Goal: Task Accomplishment & Management: Manage account settings

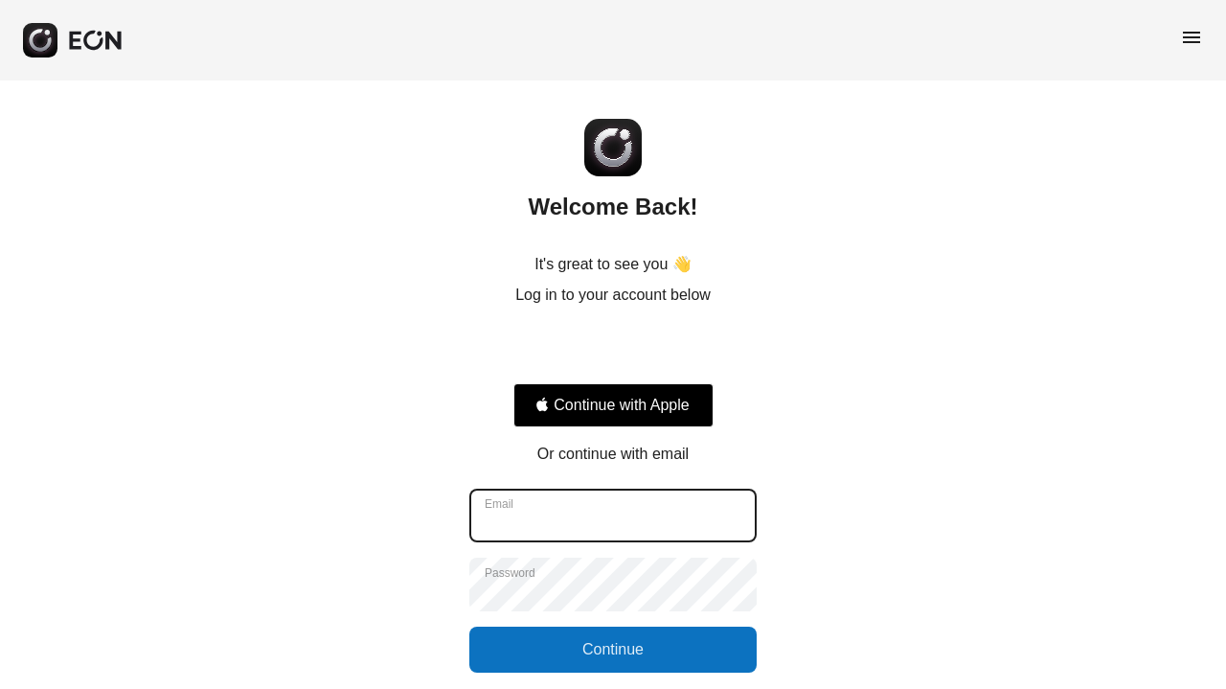
type input "**********"
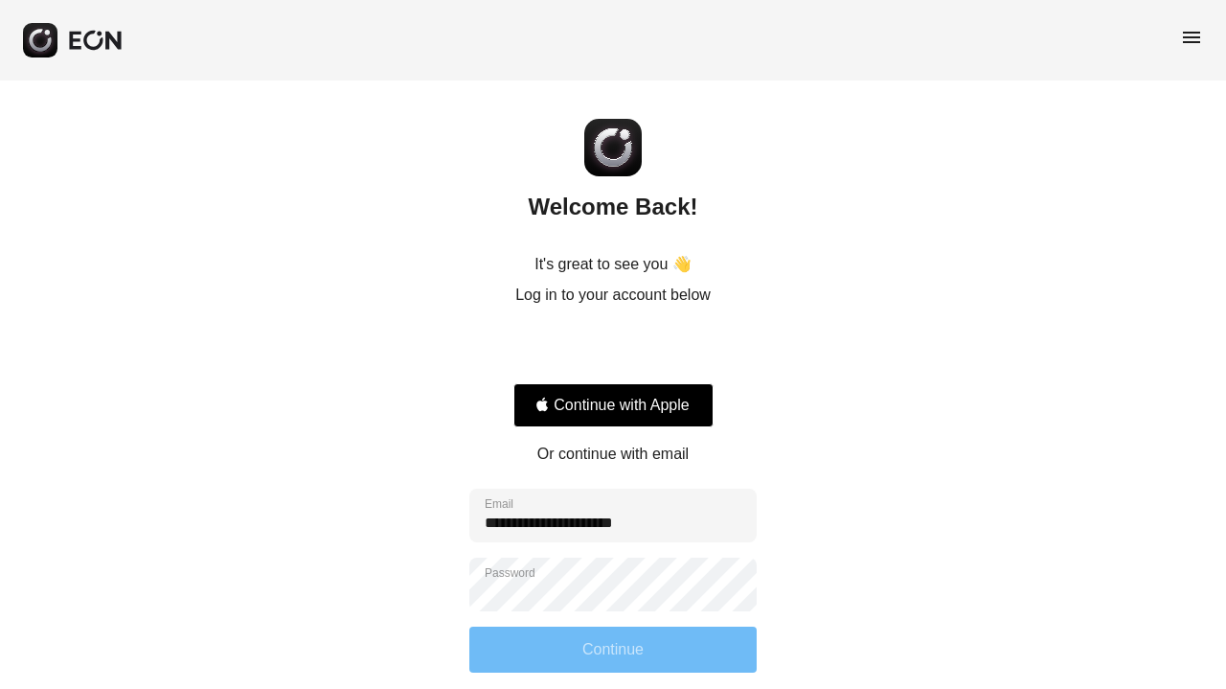
click at [676, 666] on button "Continue" at bounding box center [612, 650] width 287 height 46
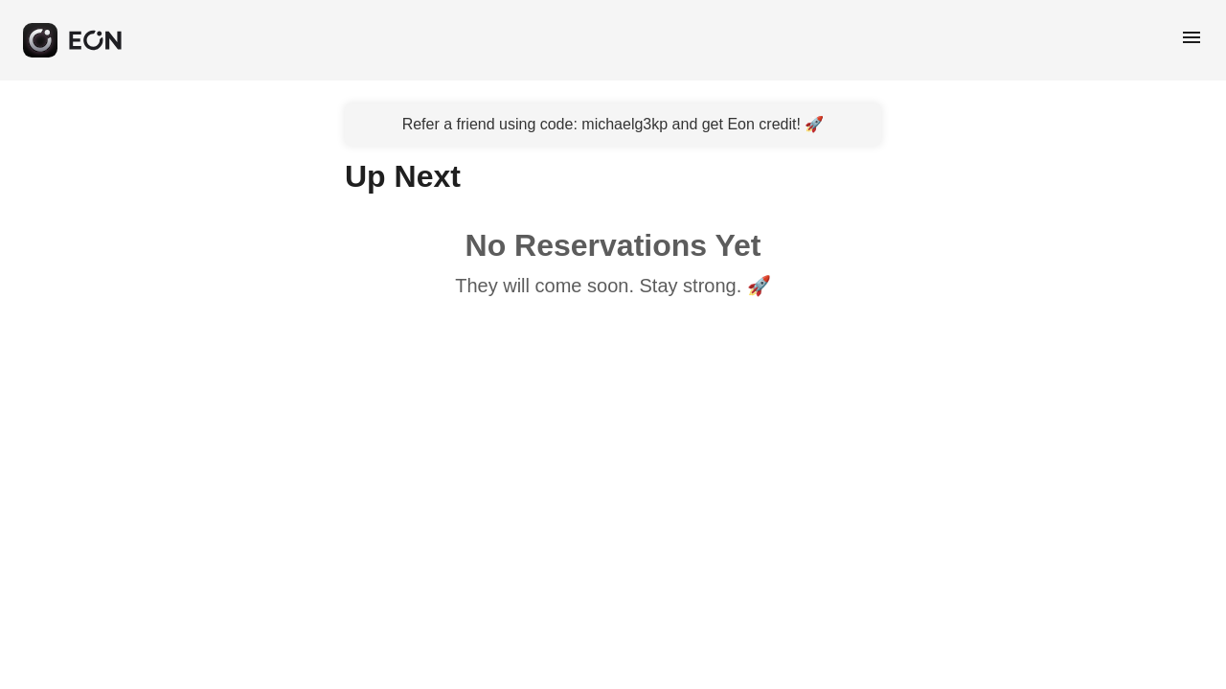
click at [1190, 34] on span "menu" at bounding box center [1191, 37] width 23 height 23
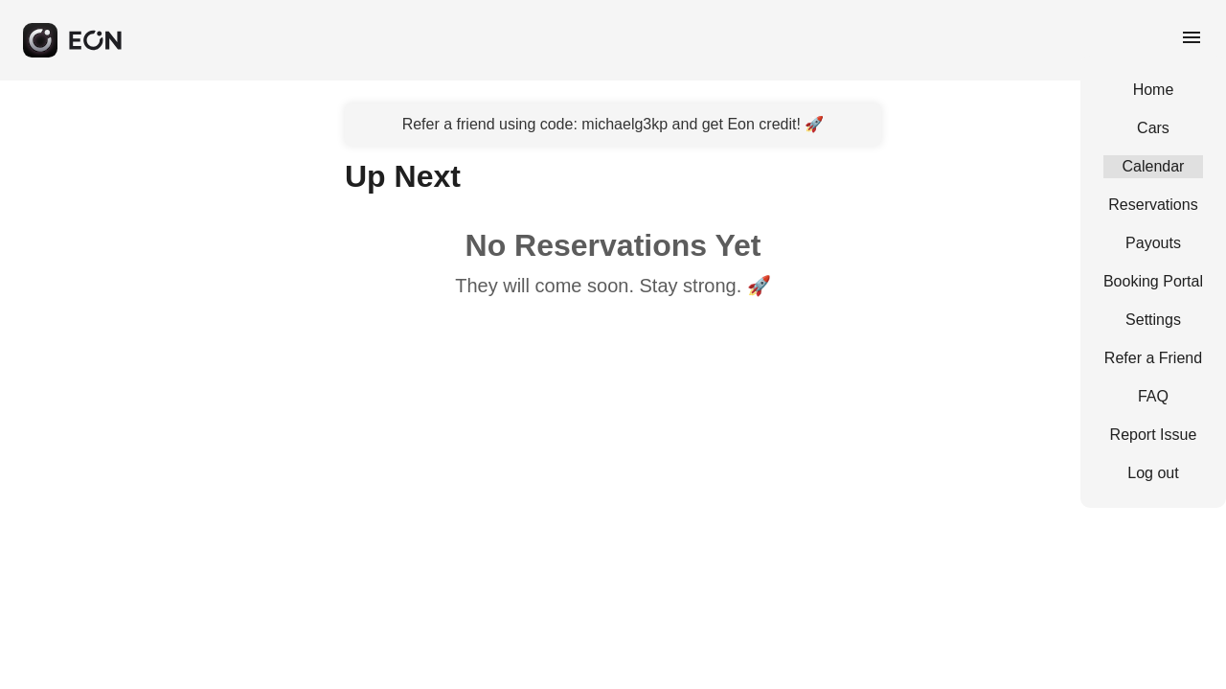
click at [1177, 162] on link "Calendar" at bounding box center [1154, 166] width 100 height 23
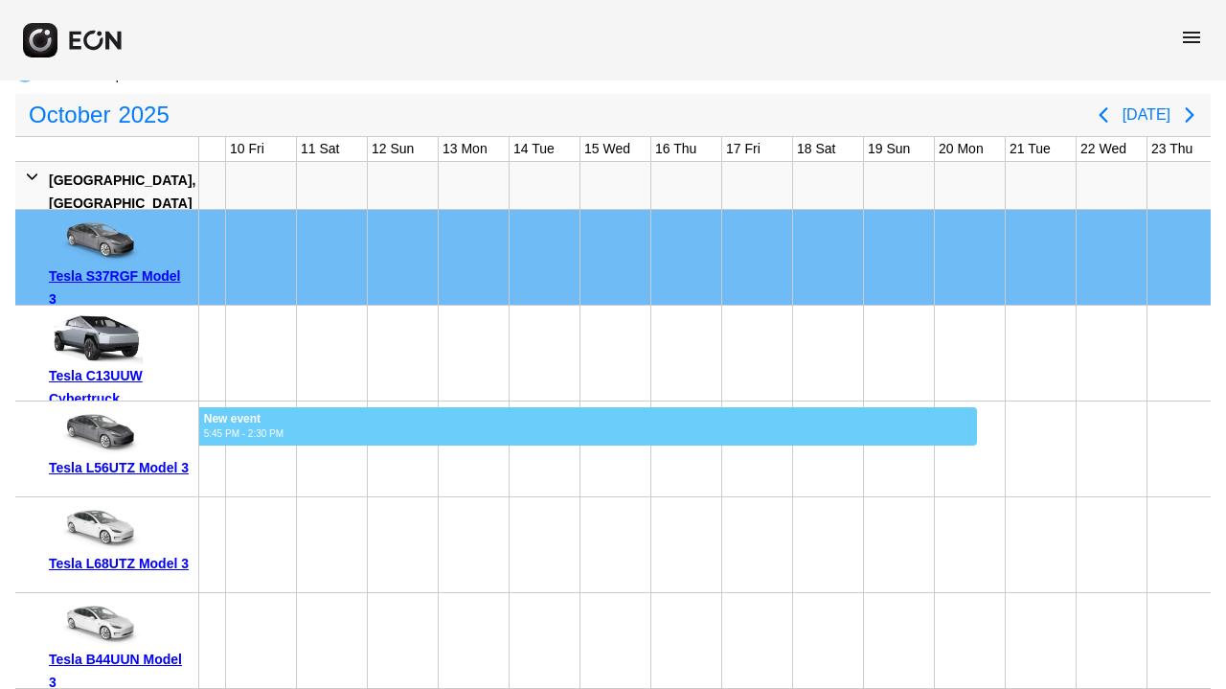
scroll to position [0, 667]
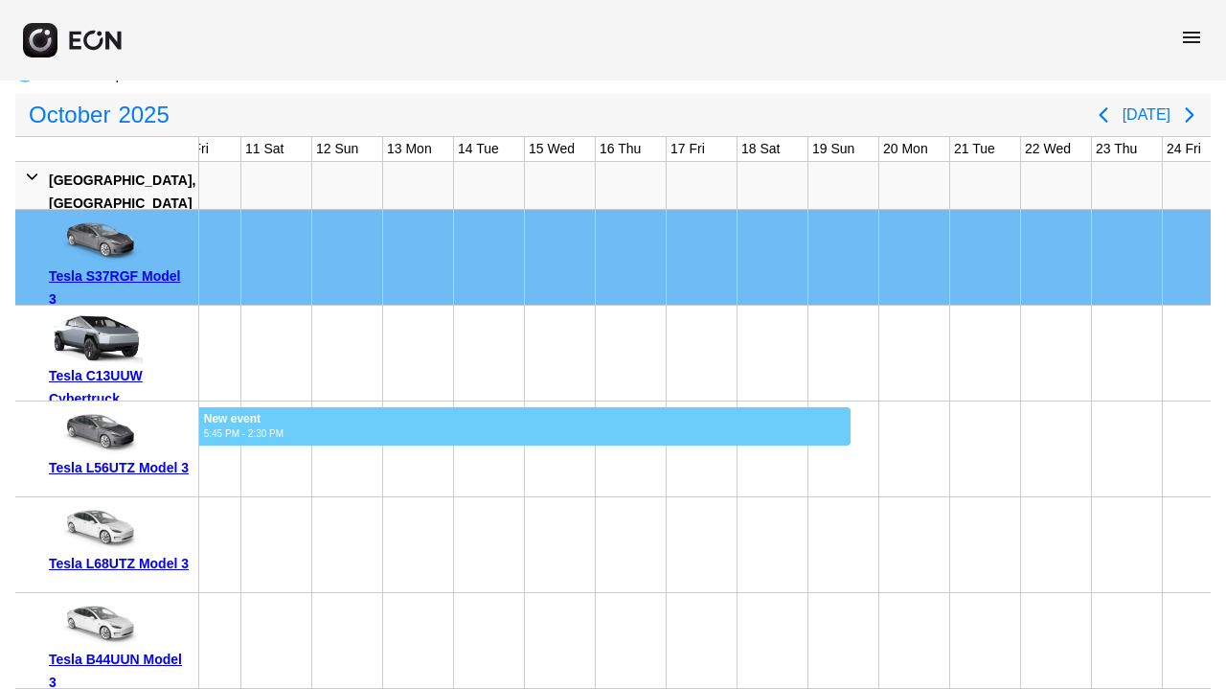
drag, startPoint x: 322, startPoint y: 445, endPoint x: 1172, endPoint y: 418, distance: 850.2
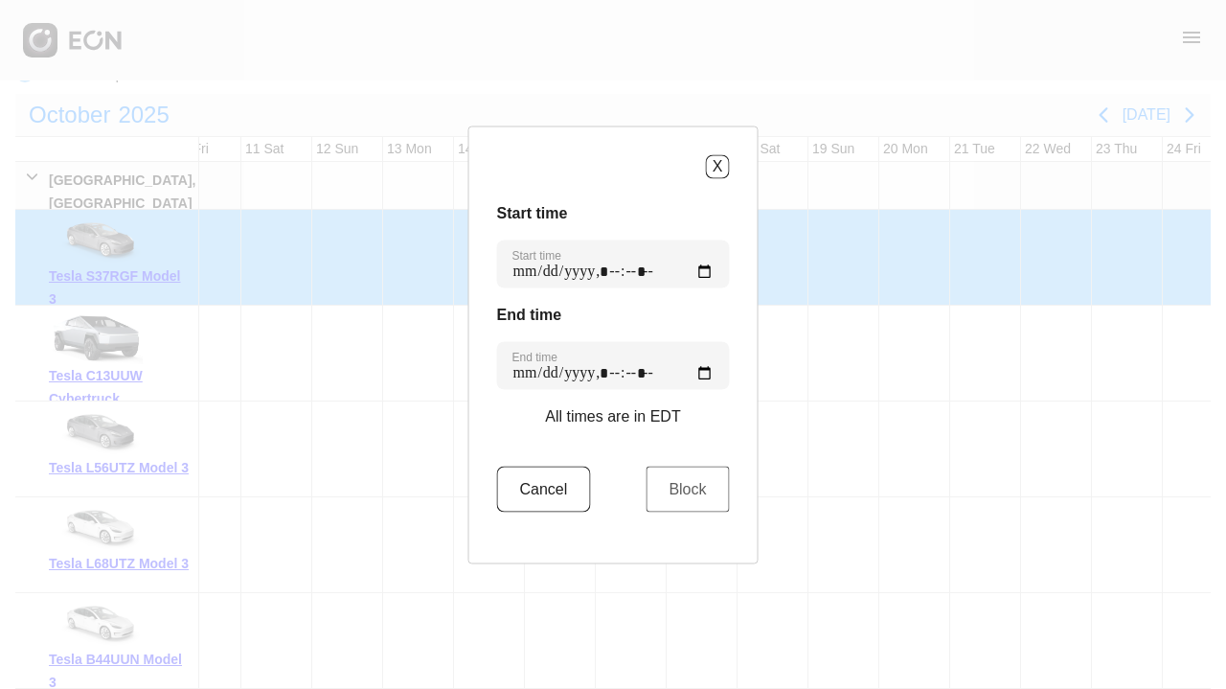
click at [677, 488] on button "Block" at bounding box center [687, 489] width 83 height 46
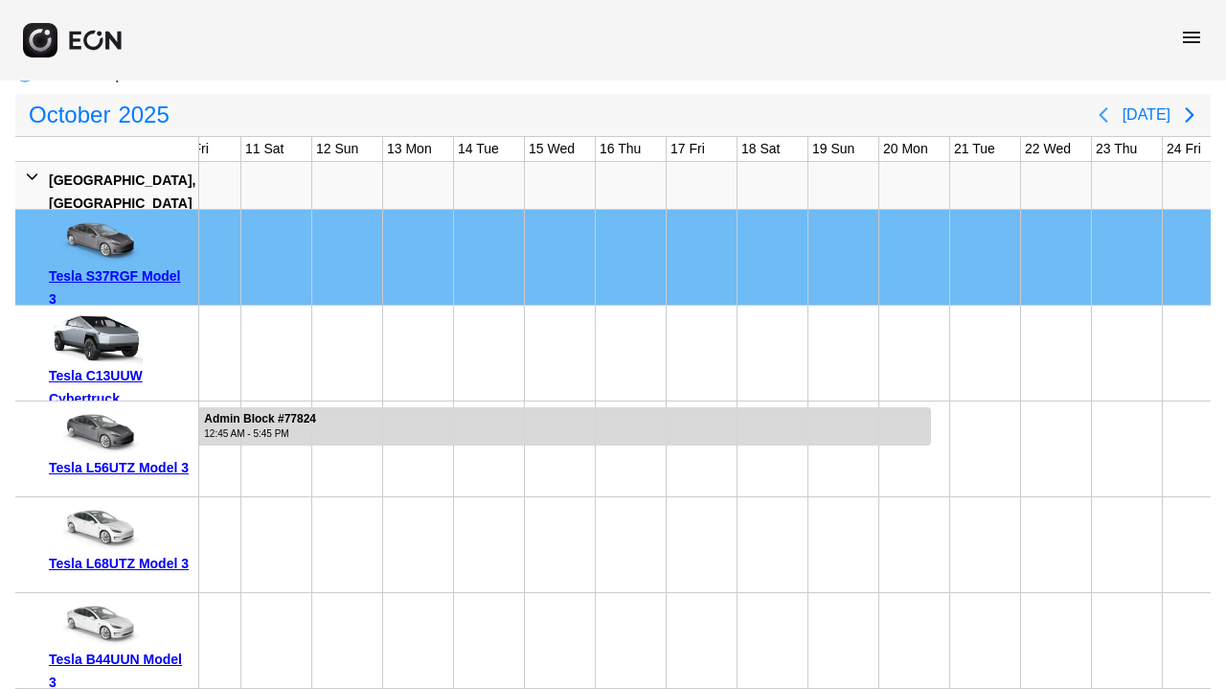
click at [1110, 109] on icon "Previous page" at bounding box center [1103, 114] width 23 height 23
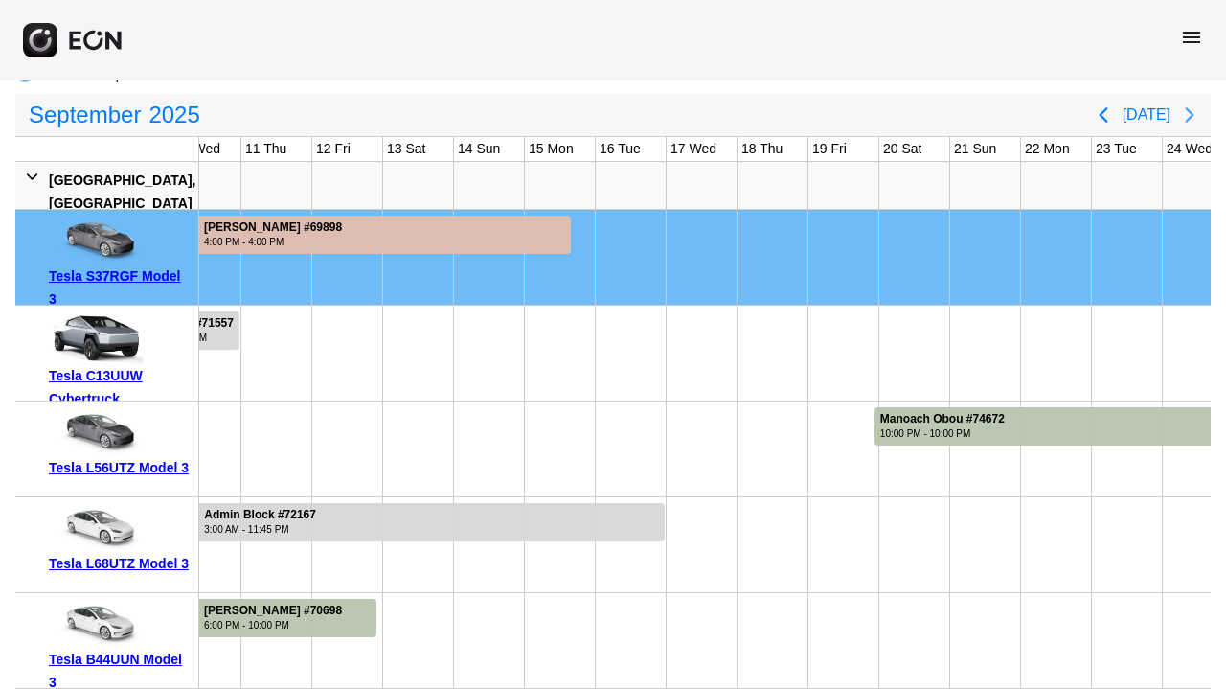
click at [1187, 107] on icon "Next page" at bounding box center [1189, 114] width 9 height 15
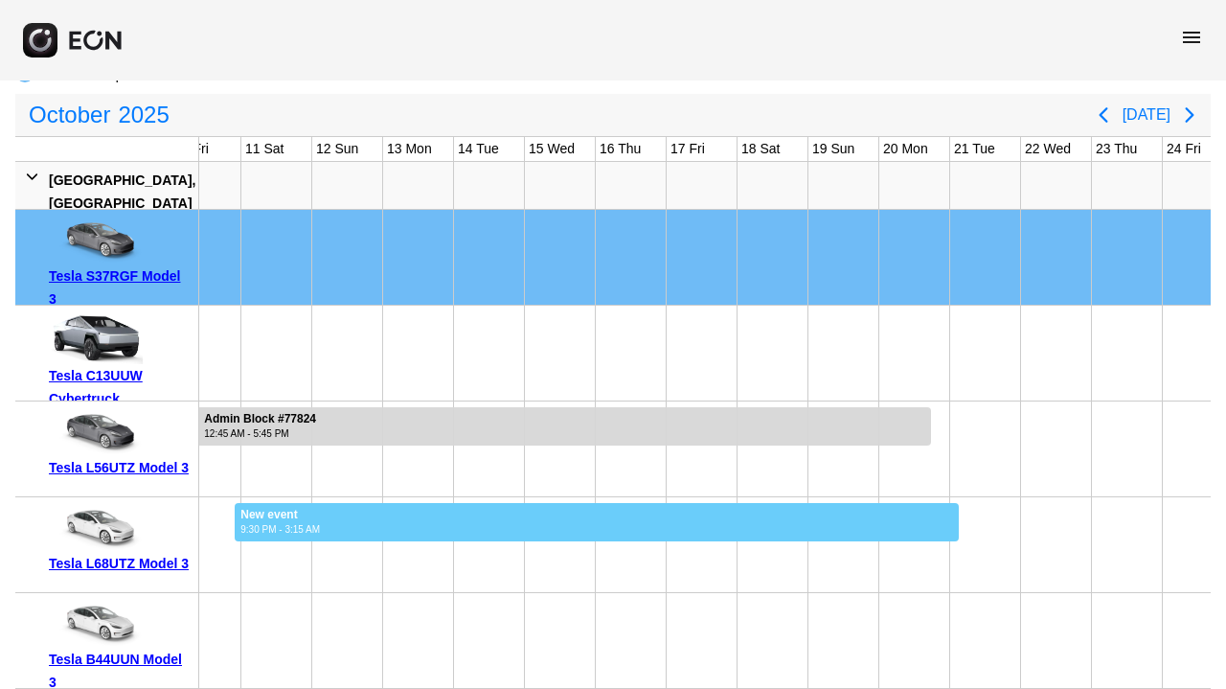
drag, startPoint x: 238, startPoint y: 528, endPoint x: 1078, endPoint y: 542, distance: 840.4
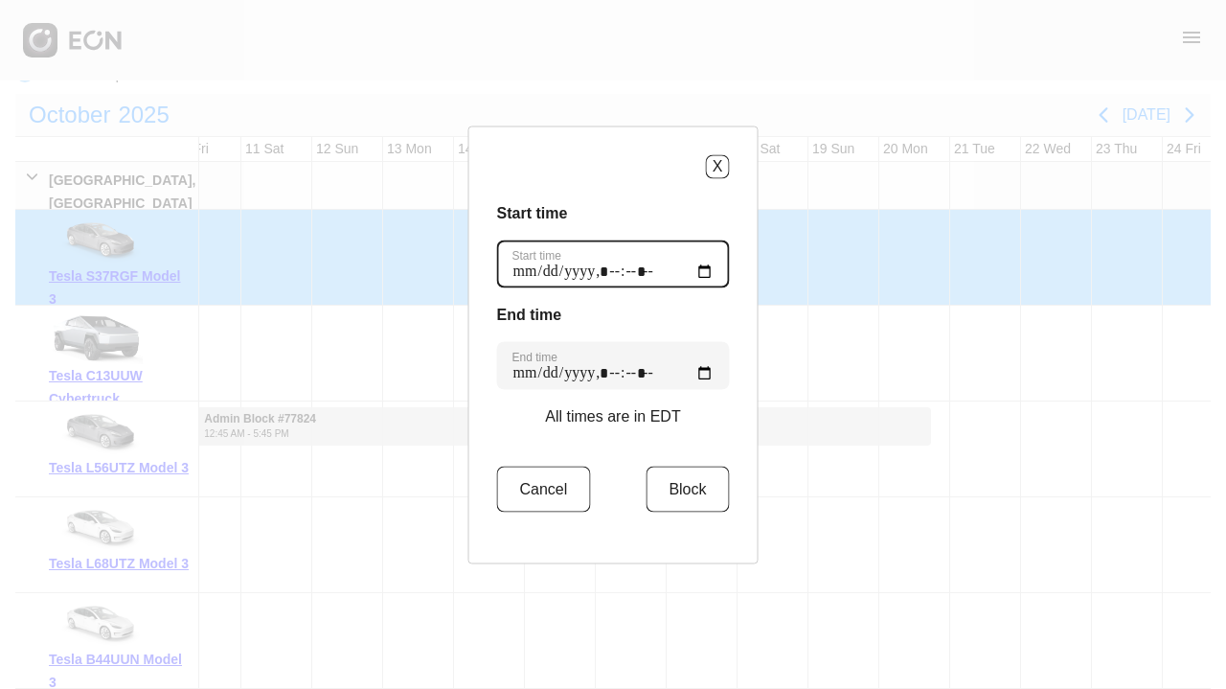
click at [606, 268] on time "Start time" at bounding box center [613, 264] width 233 height 48
click at [565, 268] on time "Start time" at bounding box center [613, 264] width 233 height 48
type time "**********"
click at [684, 313] on h3 "End time" at bounding box center [613, 314] width 233 height 23
click at [679, 479] on button "Block" at bounding box center [687, 489] width 83 height 46
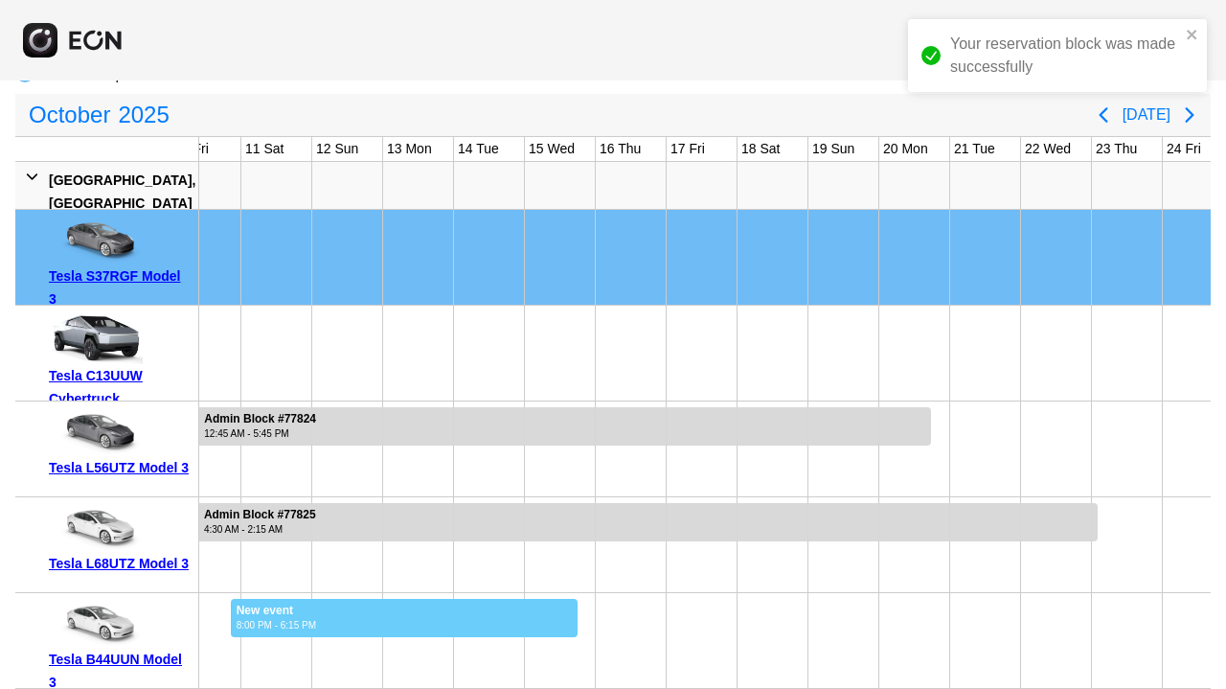
drag, startPoint x: 253, startPoint y: 630, endPoint x: 650, endPoint y: 639, distance: 396.7
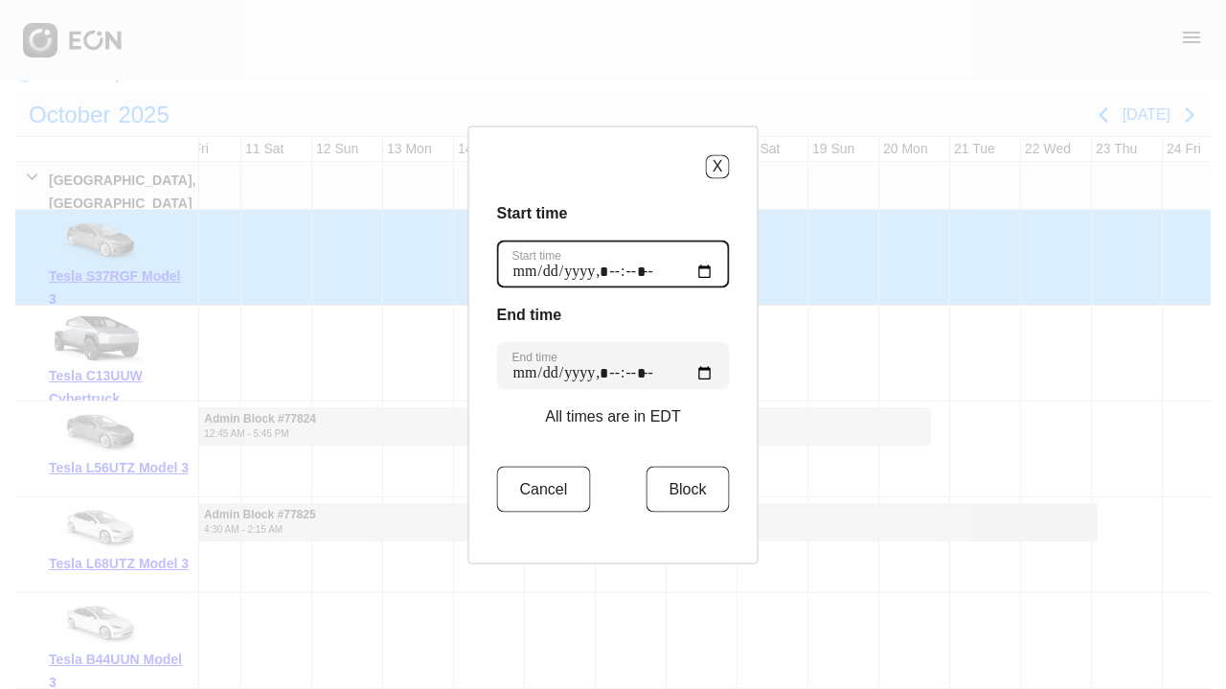
click at [565, 278] on time "Start time" at bounding box center [613, 264] width 233 height 48
type time "**********"
click at [688, 327] on div "End time End time" at bounding box center [613, 346] width 233 height 86
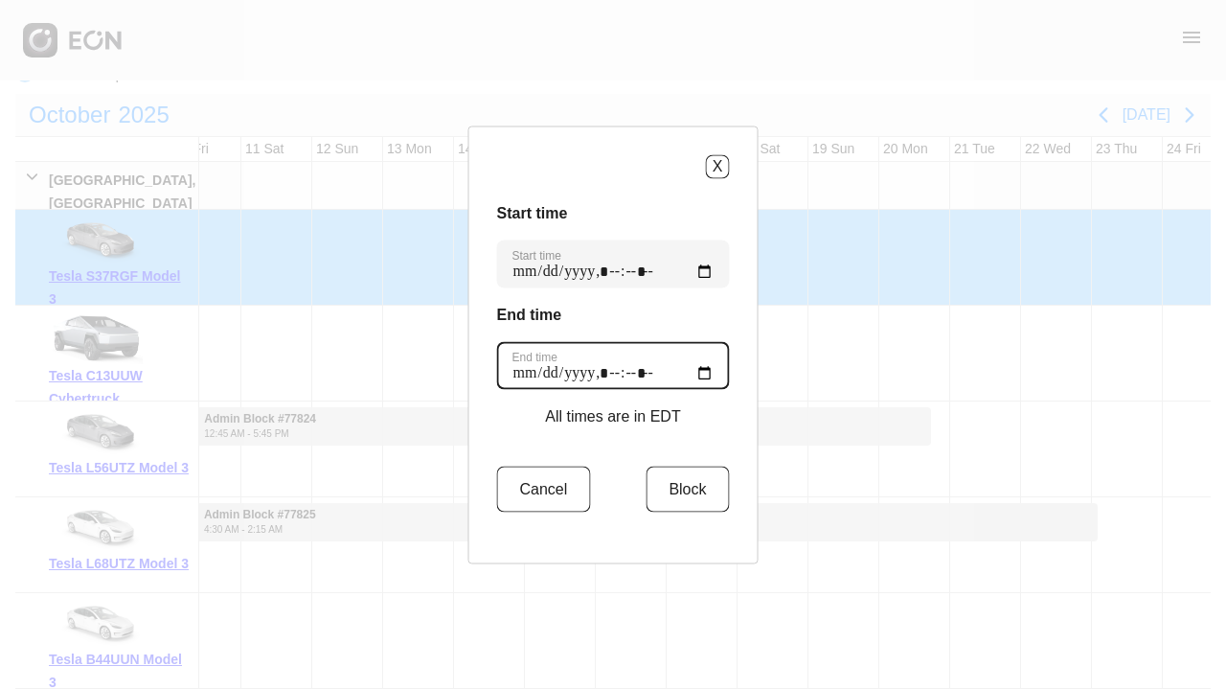
click at [563, 377] on time "End time" at bounding box center [613, 365] width 233 height 48
type time "**********"
click at [665, 489] on button "Block" at bounding box center [687, 489] width 83 height 46
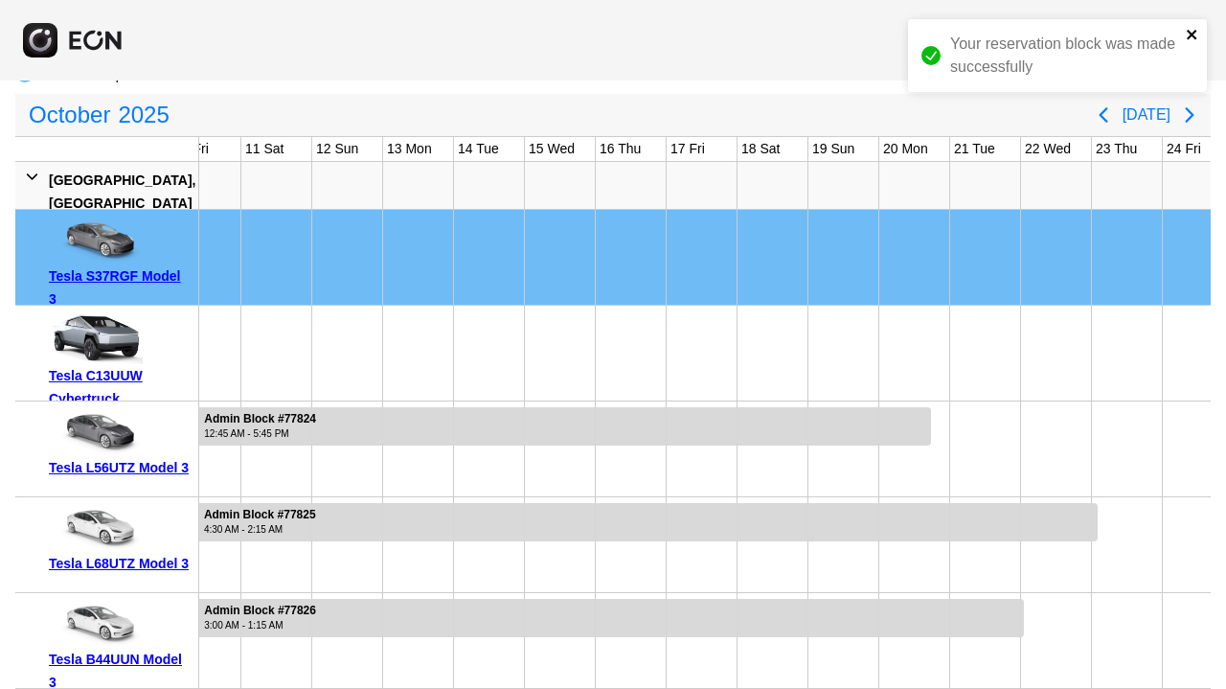
click at [1193, 33] on icon "close" at bounding box center [1192, 35] width 10 height 10
click at [1191, 33] on div "Your reservation block was made successfully" at bounding box center [1057, 63] width 307 height 96
click at [1191, 35] on div "menu Your reservation block was made successfully Select a Location Search cale…" at bounding box center [613, 245] width 1226 height 888
click at [1190, 35] on span "menu" at bounding box center [1191, 37] width 23 height 23
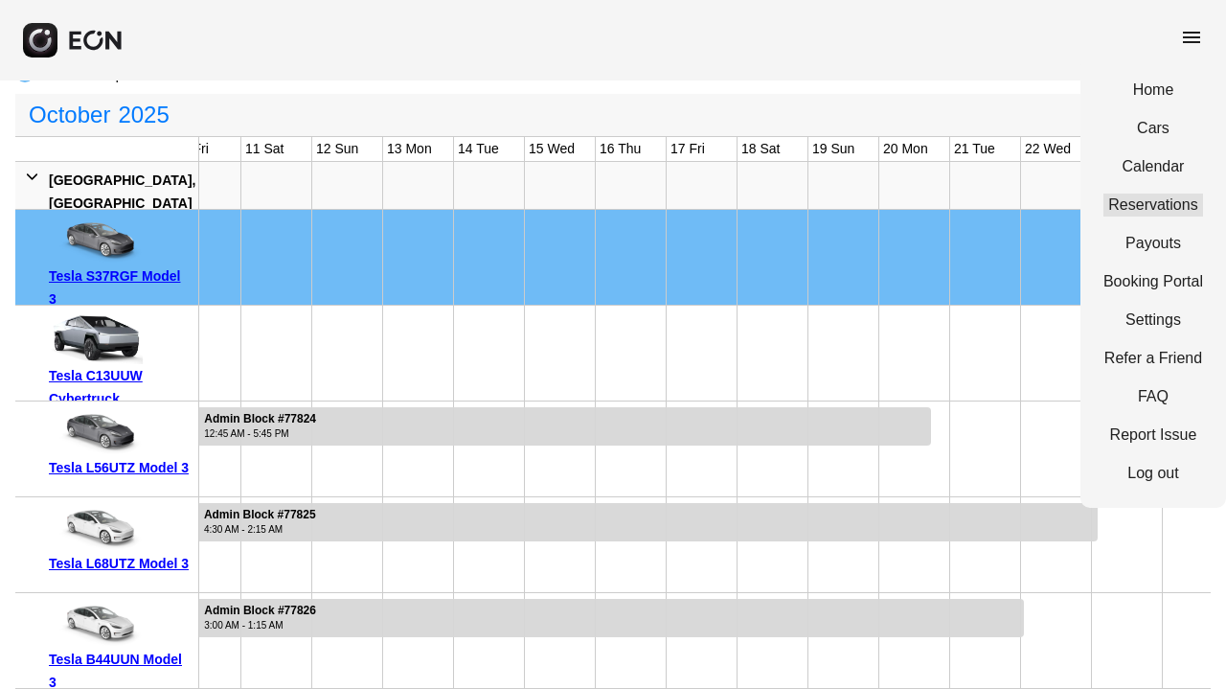
click at [1171, 202] on link "Reservations" at bounding box center [1154, 205] width 100 height 23
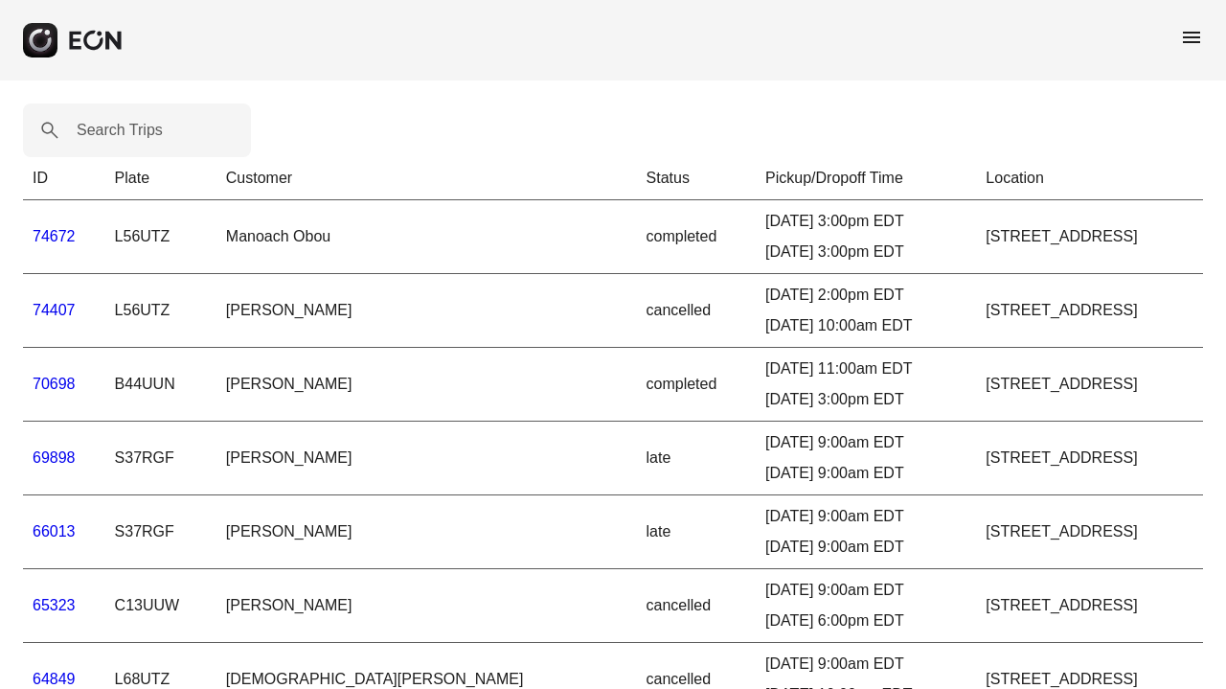
click at [52, 234] on link "74672" at bounding box center [54, 236] width 43 height 16
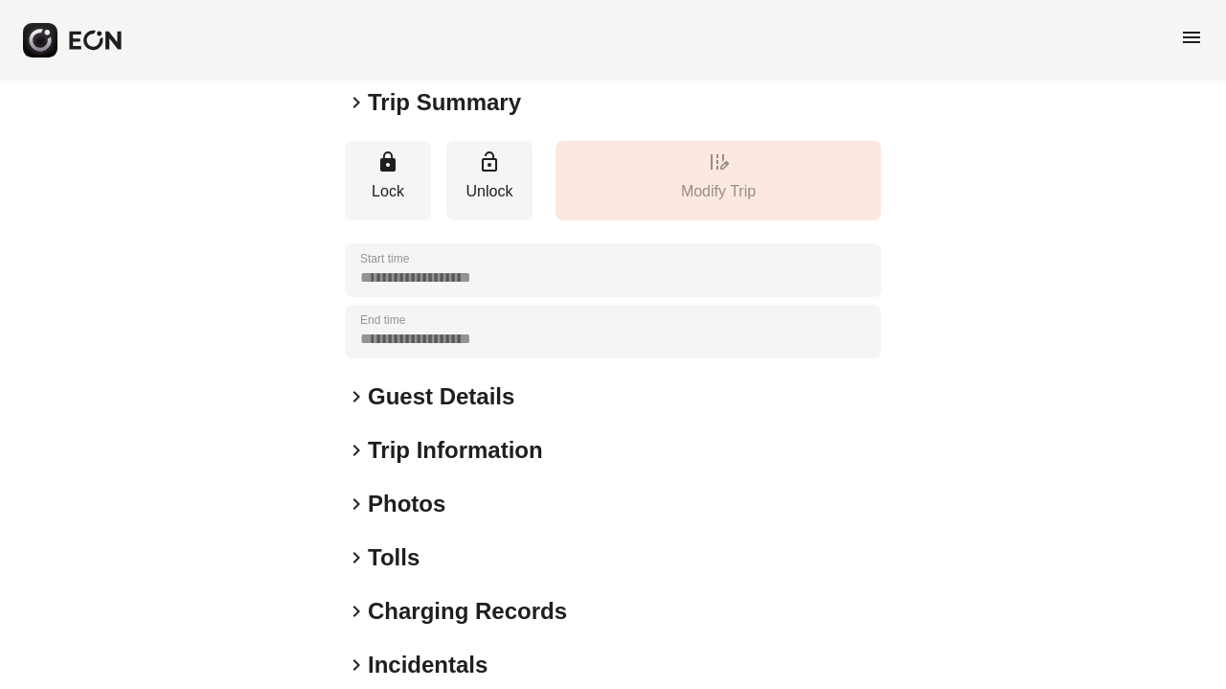
scroll to position [265, 0]
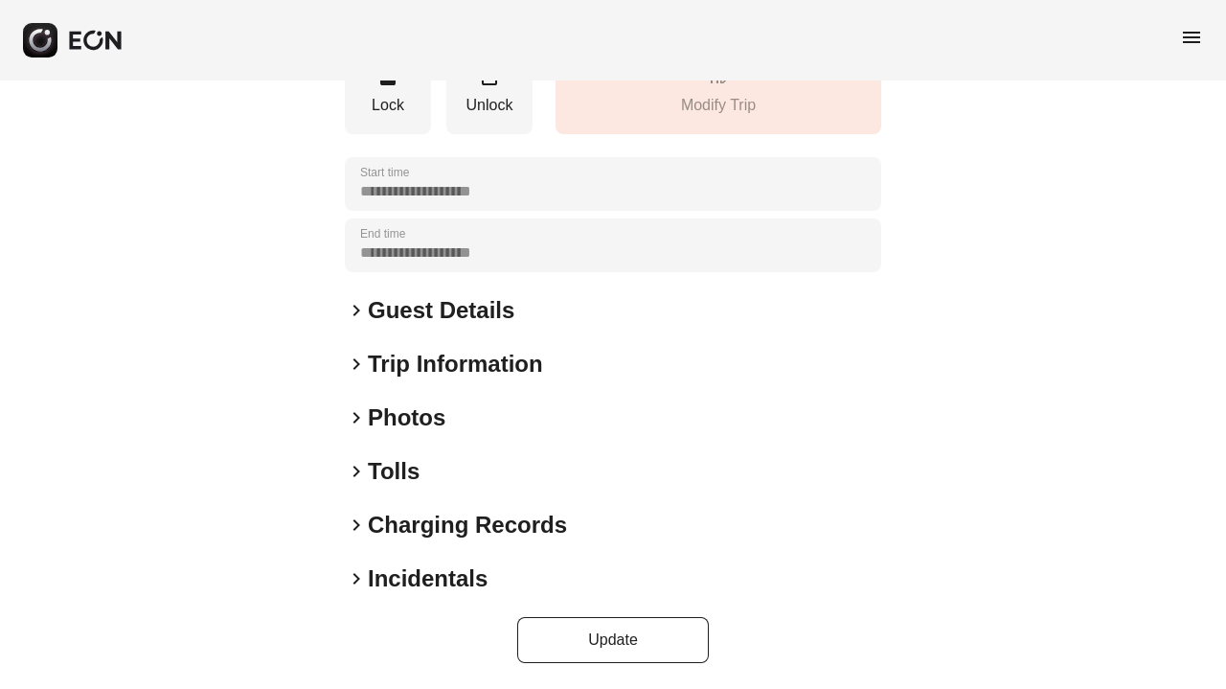
click at [401, 415] on h2 "Photos" at bounding box center [407, 417] width 78 height 31
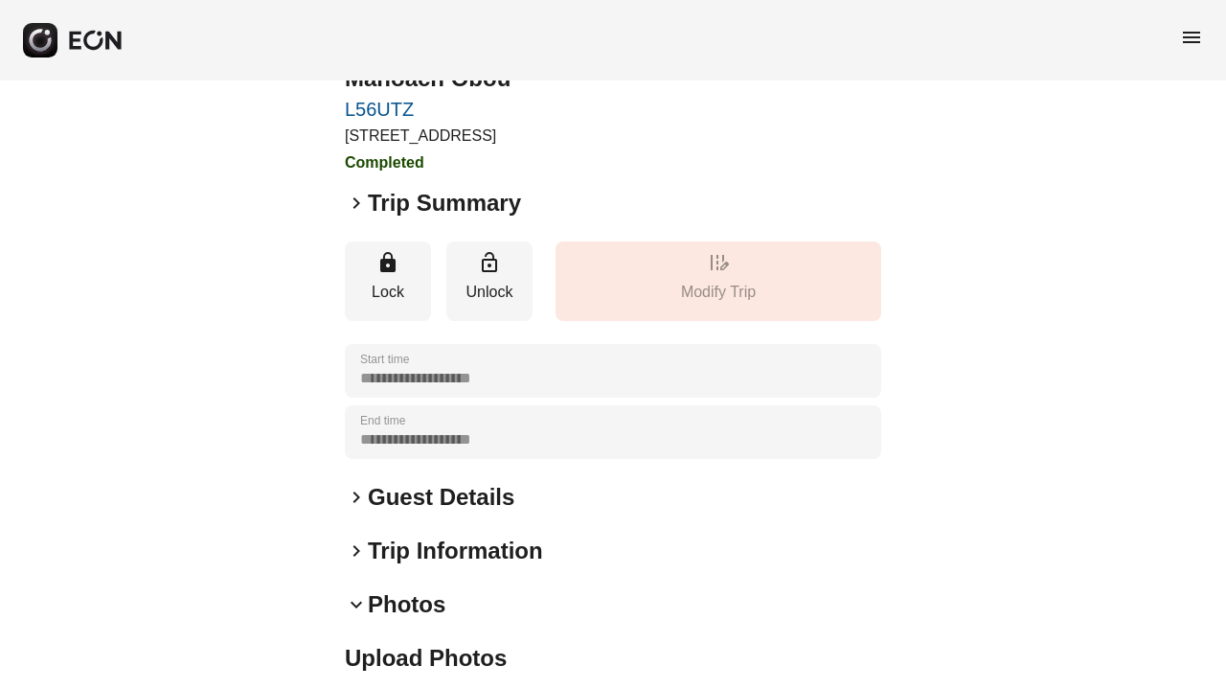
scroll to position [419, 0]
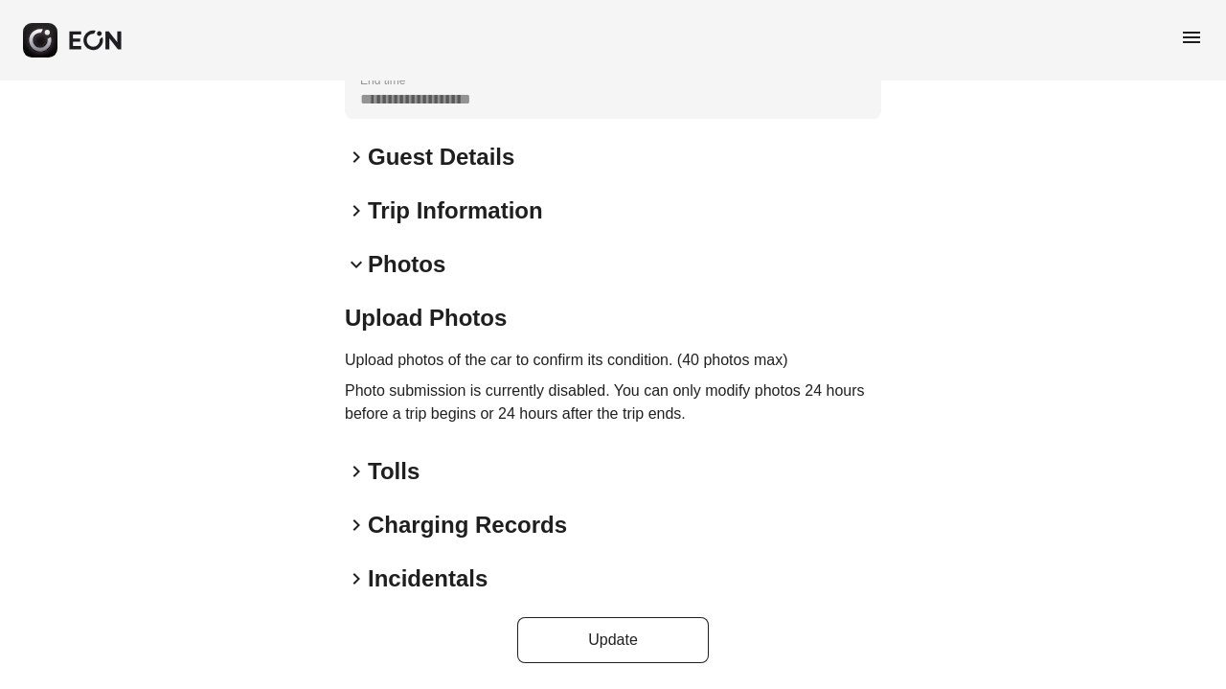
click at [408, 265] on h2 "Photos" at bounding box center [407, 264] width 78 height 31
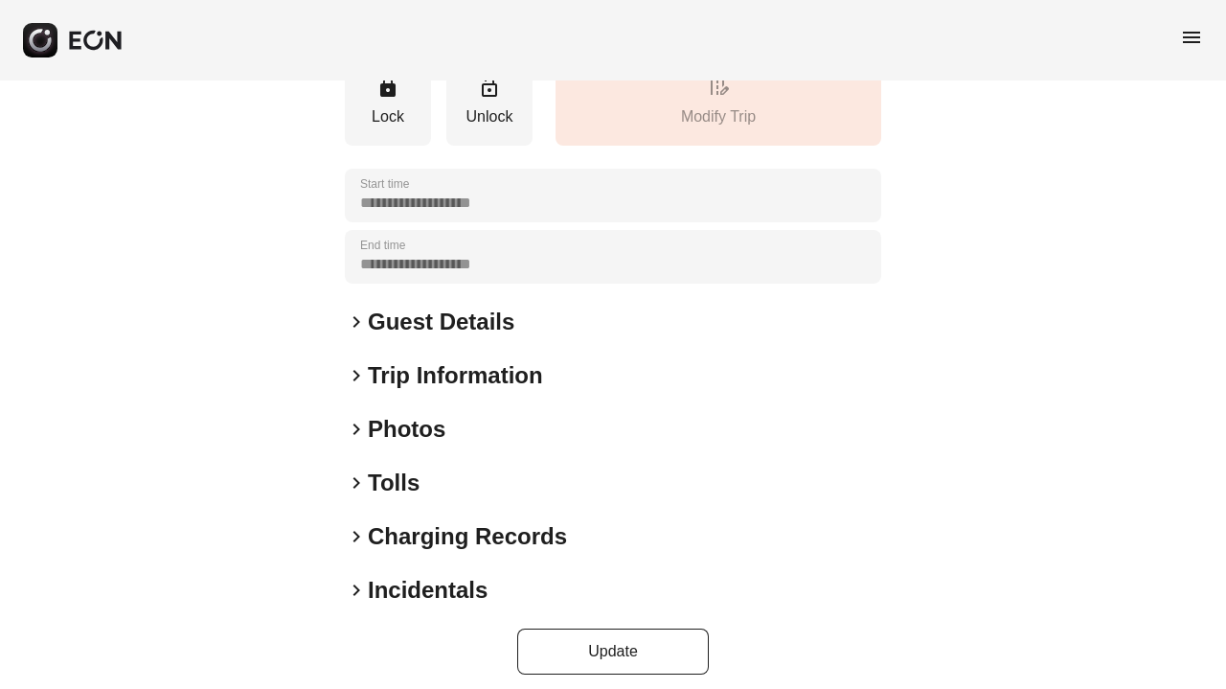
scroll to position [250, 0]
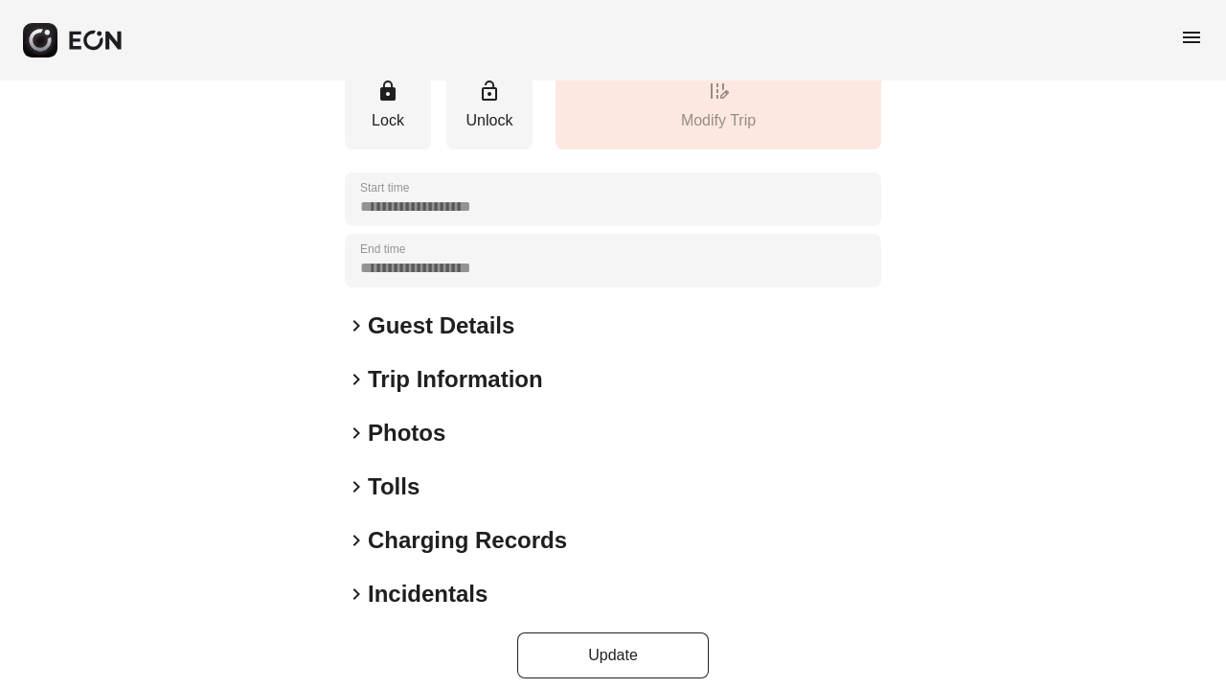
click at [554, 326] on div "keyboard_arrow_right Guest Details" at bounding box center [613, 325] width 537 height 31
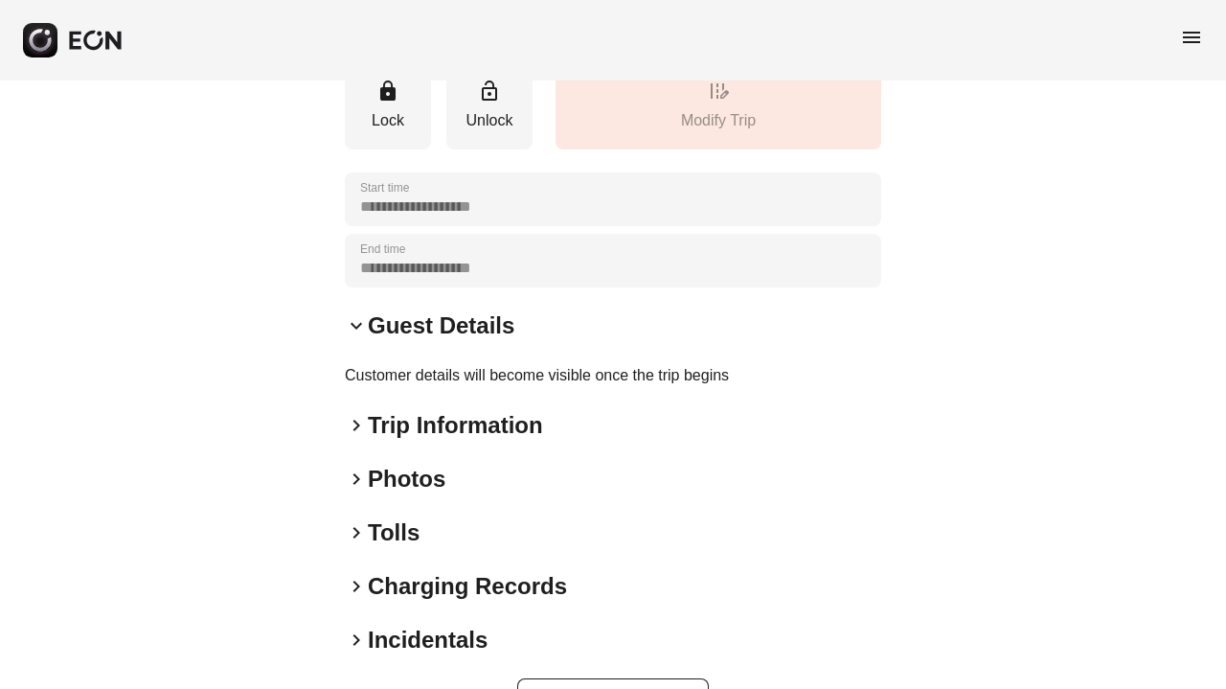
scroll to position [0, 0]
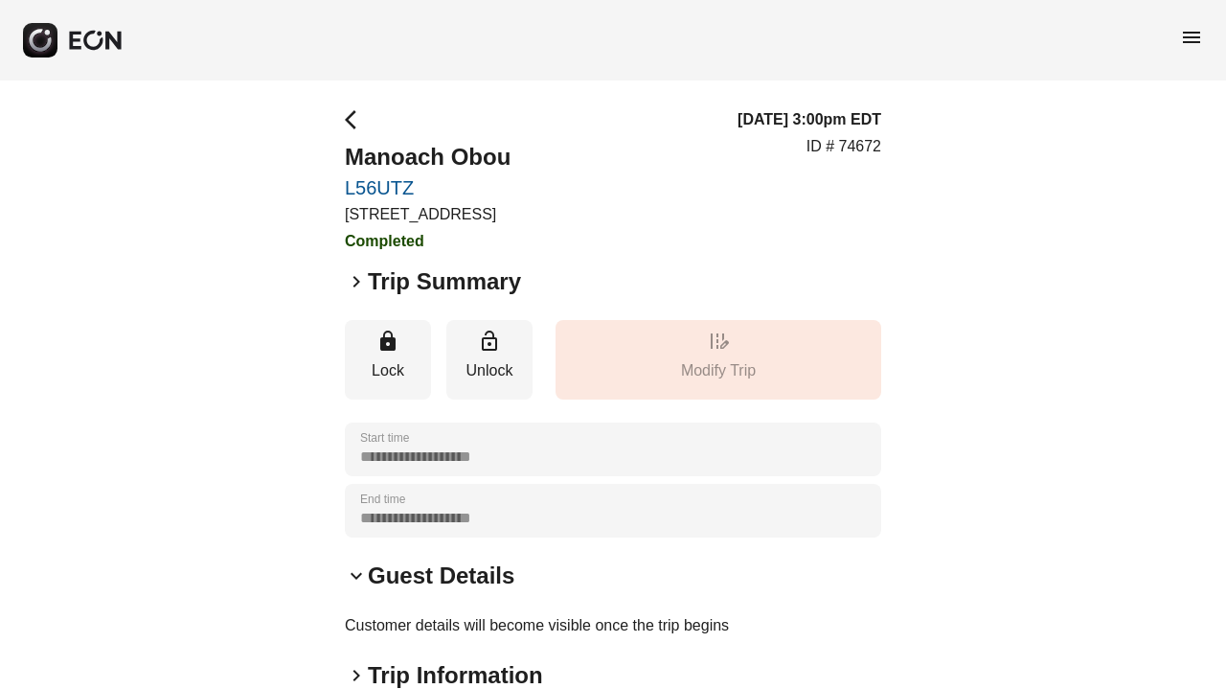
click at [74, 37] on icon "button" at bounding box center [95, 40] width 57 height 21
